Goal: Task Accomplishment & Management: Use online tool/utility

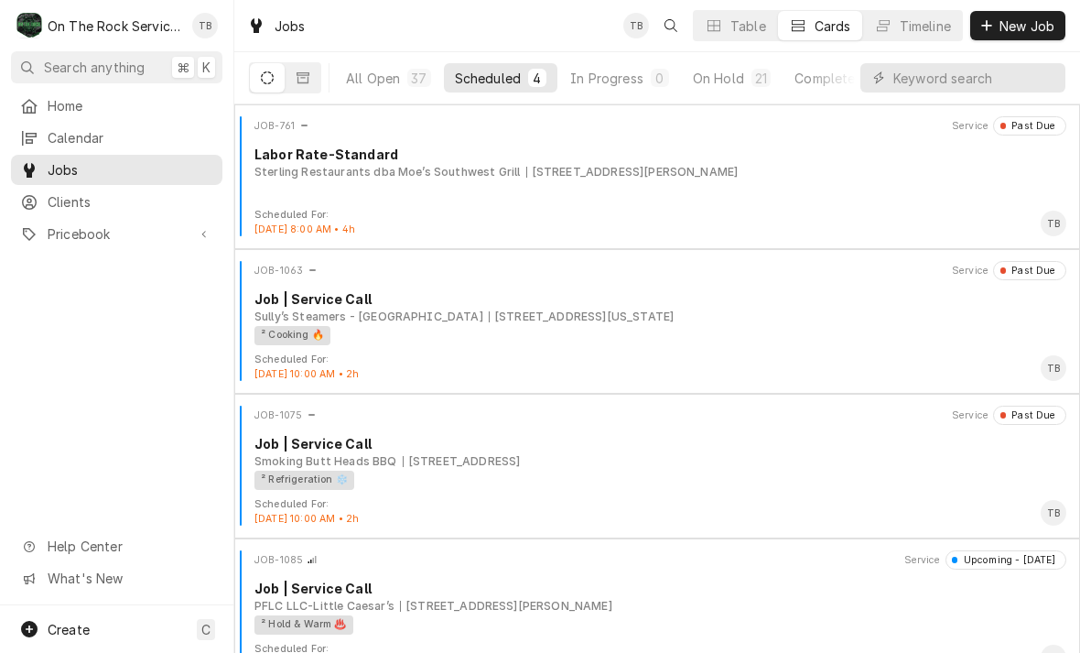
scroll to position [30, 0]
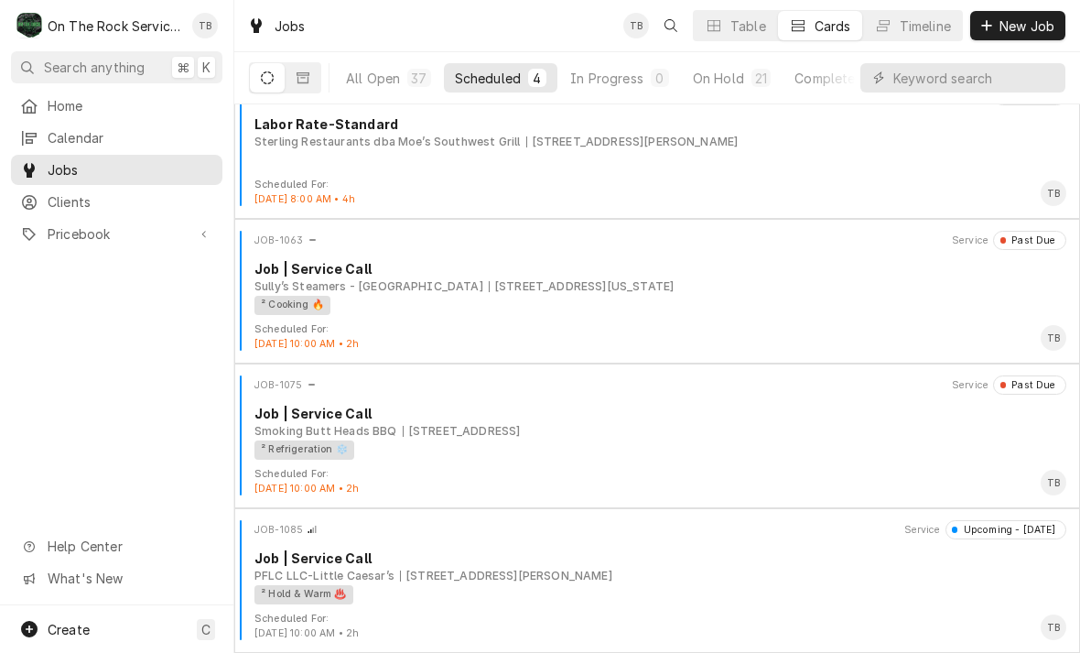
click at [631, 577] on div "PFLC LLC-Little Caesar’s [STREET_ADDRESS][PERSON_NAME]" at bounding box center [661, 576] width 812 height 16
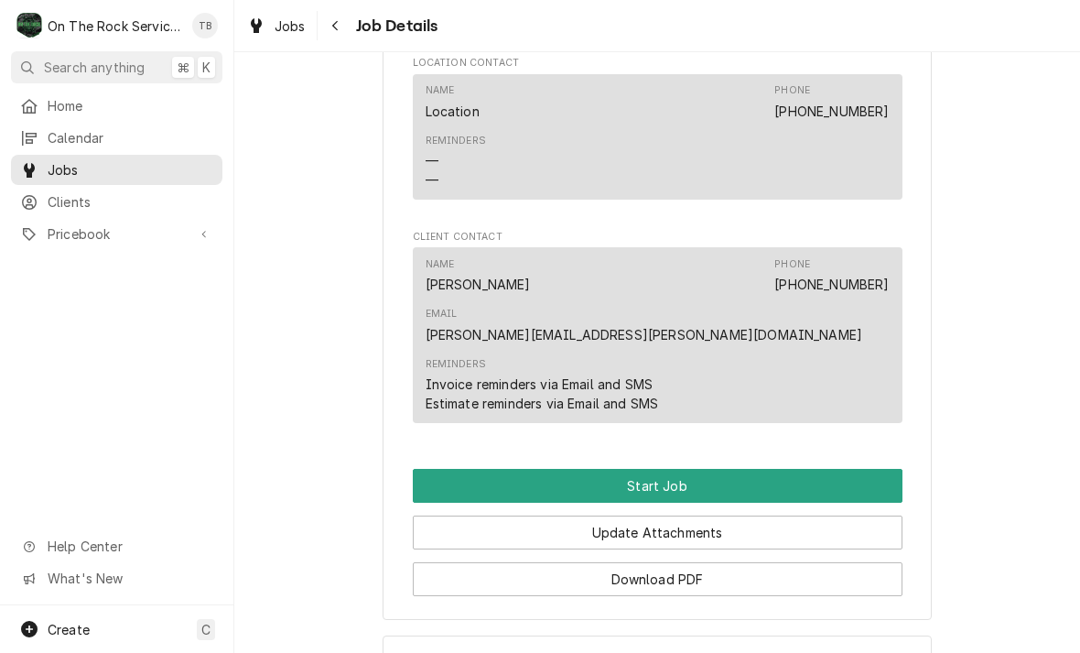
scroll to position [1515, 0]
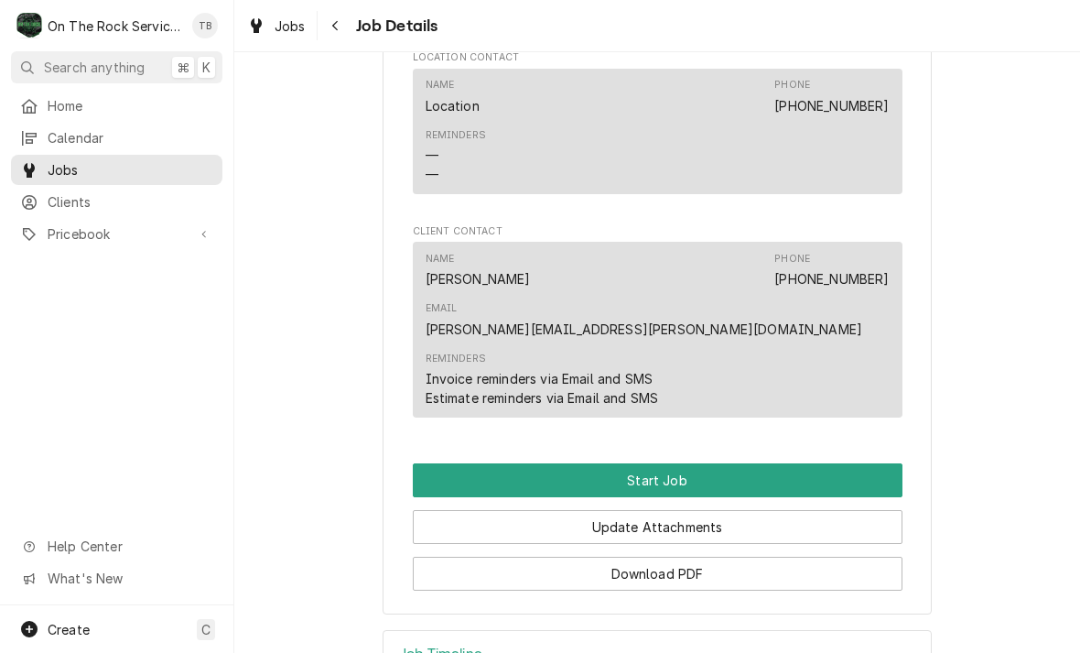
click at [679, 463] on button "Start Job" at bounding box center [658, 480] width 490 height 34
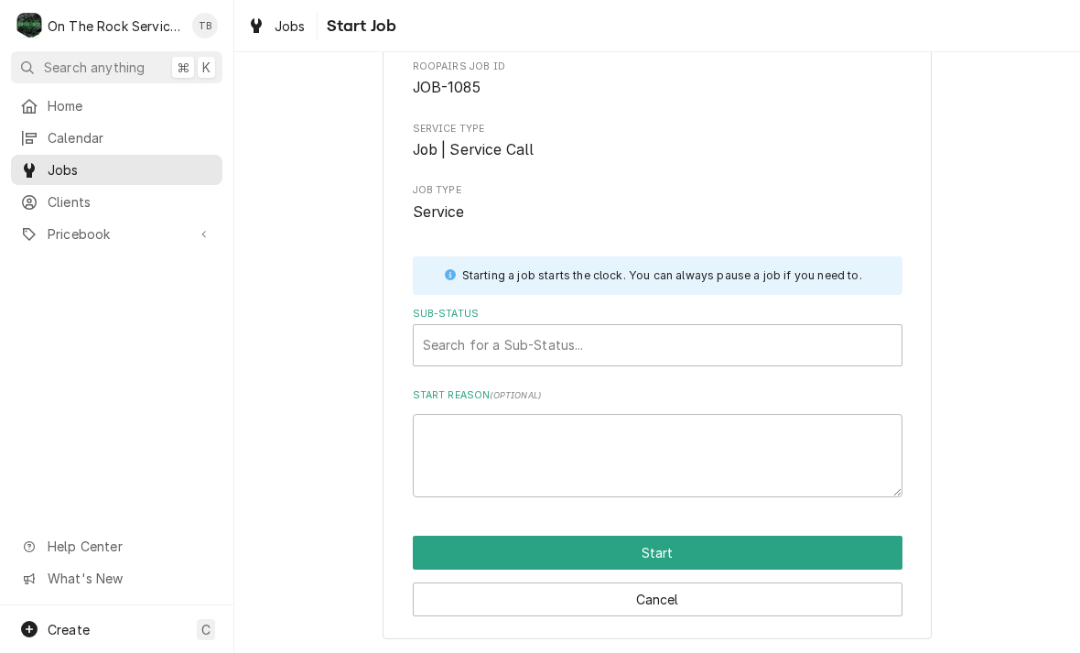
scroll to position [95, 0]
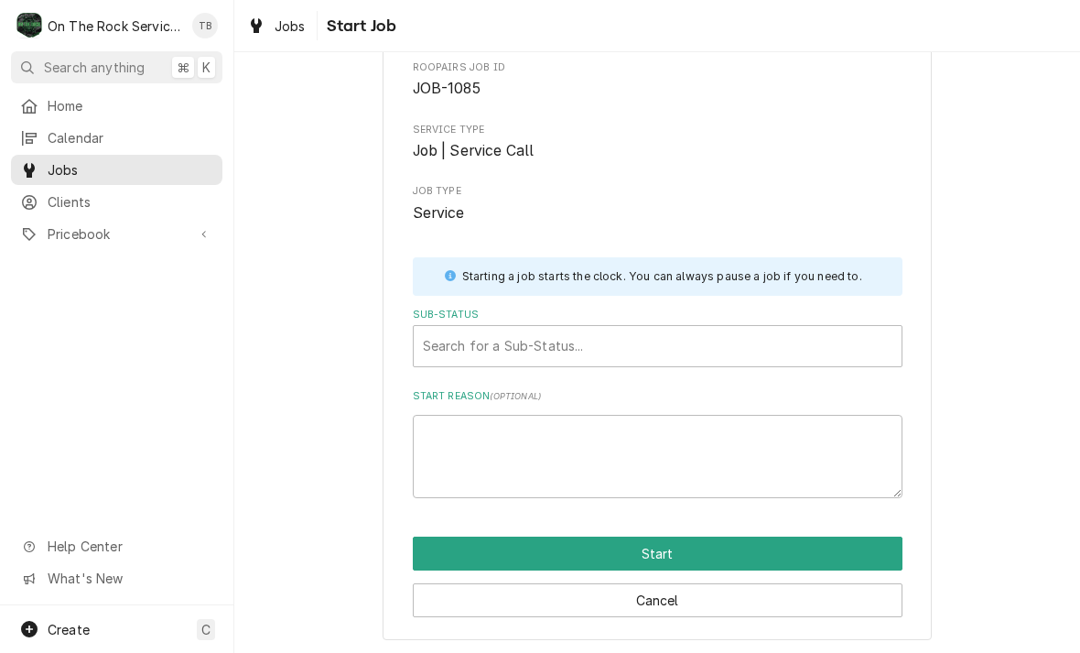
click at [670, 544] on button "Start" at bounding box center [658, 554] width 490 height 34
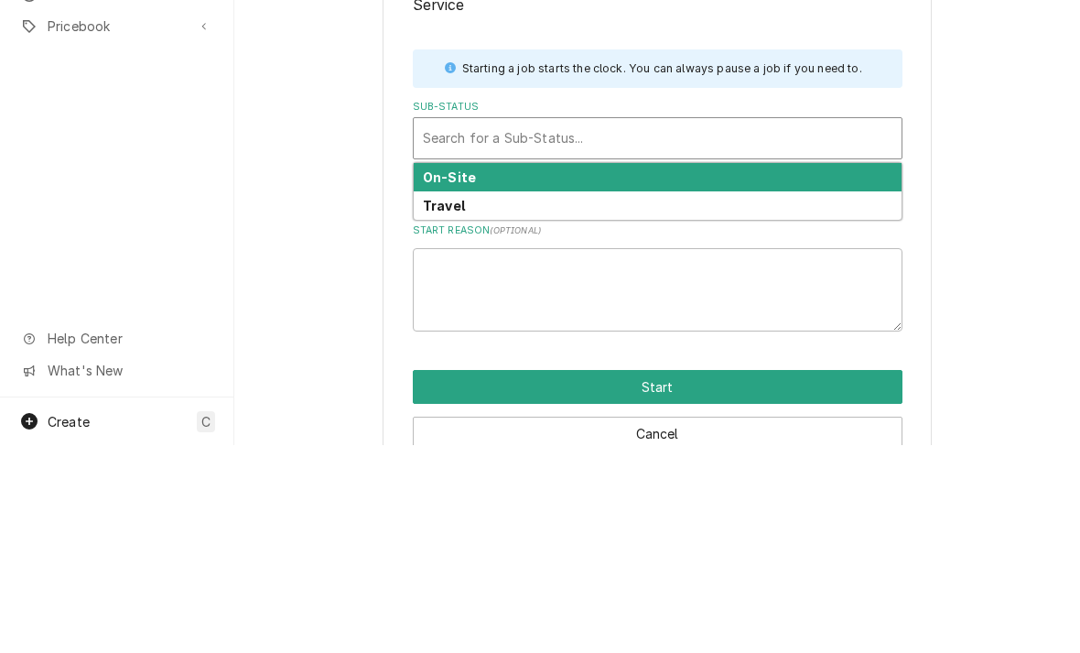
click at [490, 371] on div "On-Site" at bounding box center [658, 385] width 488 height 28
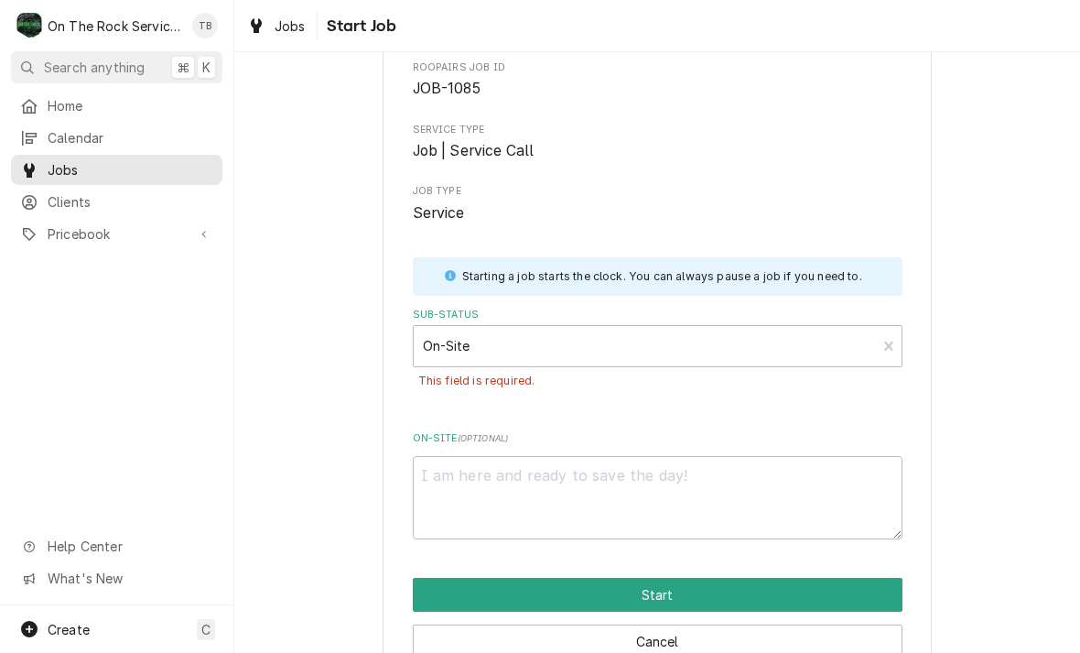
click at [636, 595] on button "Start" at bounding box center [658, 595] width 490 height 34
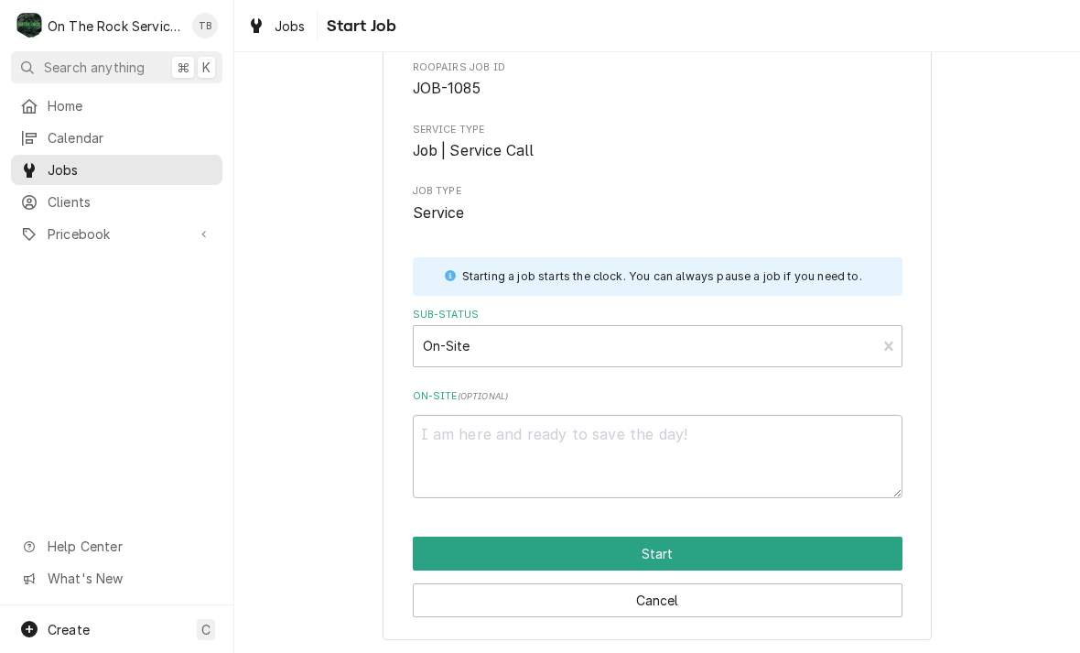
type textarea "x"
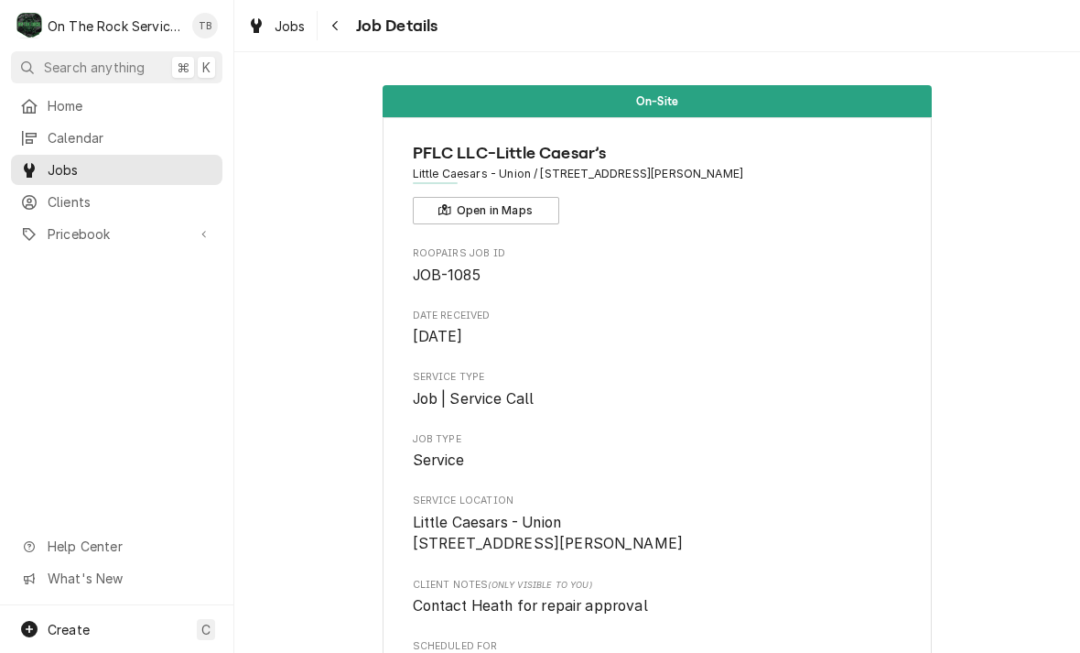
click at [750, 432] on span "Job Type" at bounding box center [658, 439] width 490 height 15
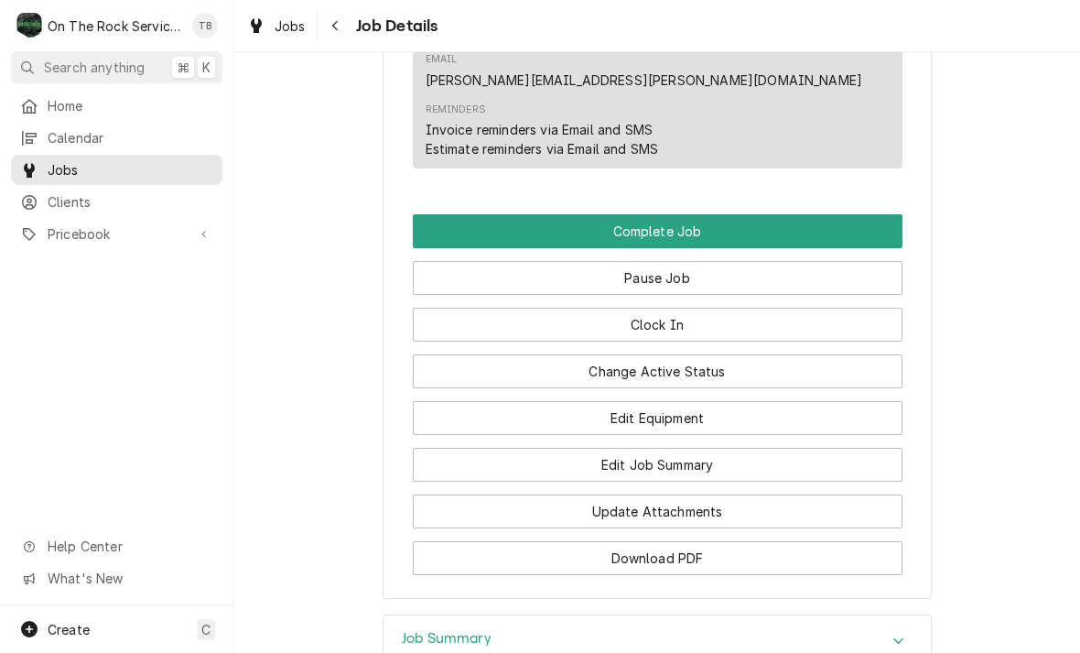
scroll to position [1926, 0]
